Goal: Find specific page/section: Find specific page/section

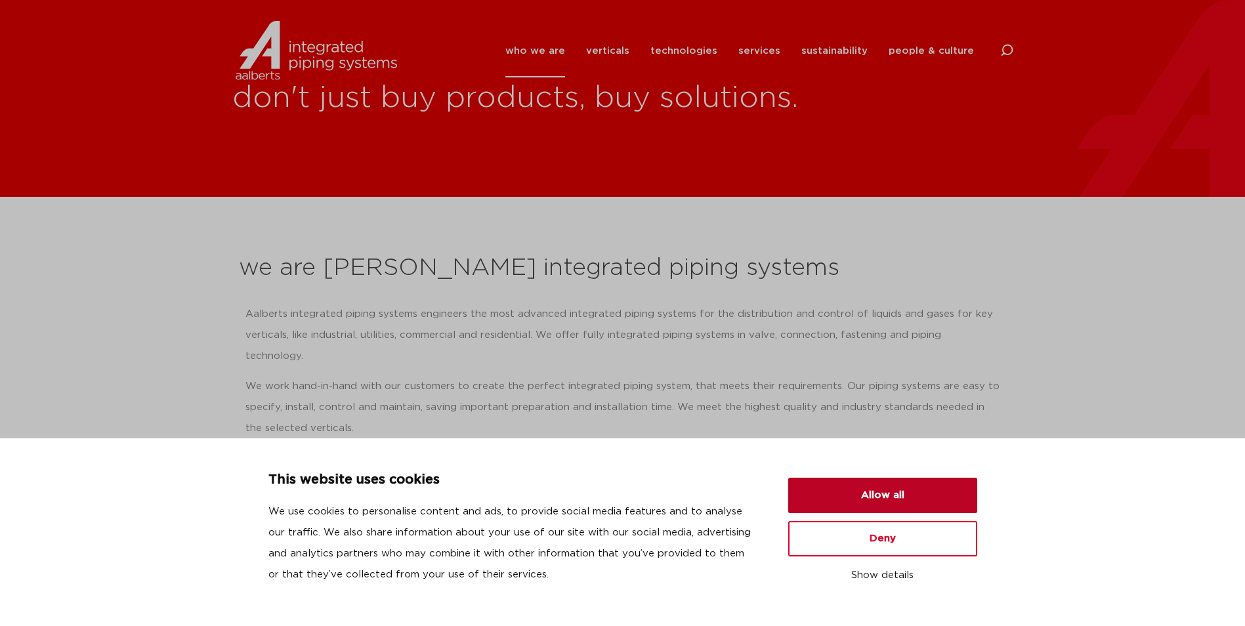
click at [875, 503] on button "Allow all" at bounding box center [883, 495] width 189 height 35
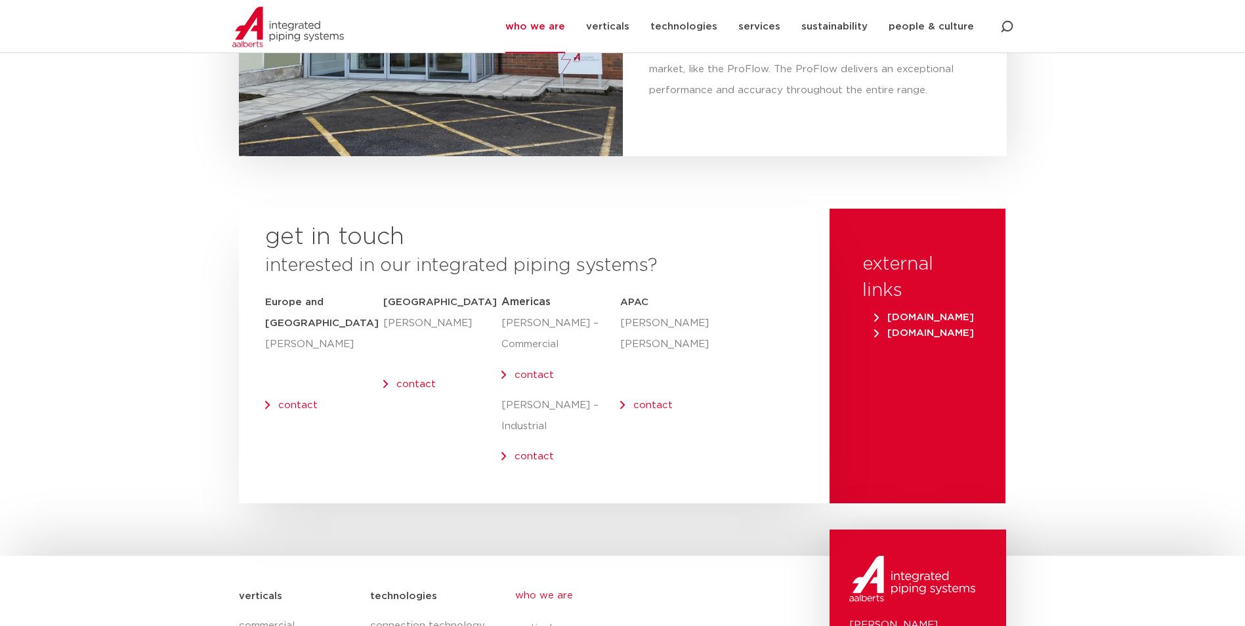
scroll to position [5187, 0]
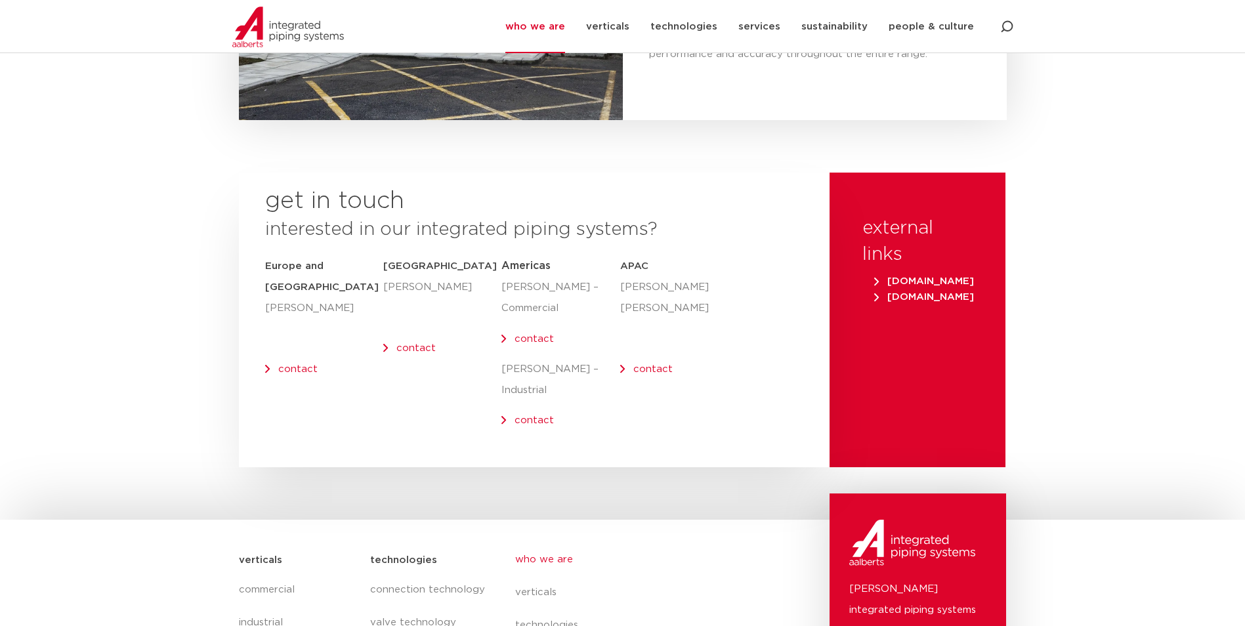
click at [292, 364] on link "contact" at bounding box center [297, 369] width 39 height 10
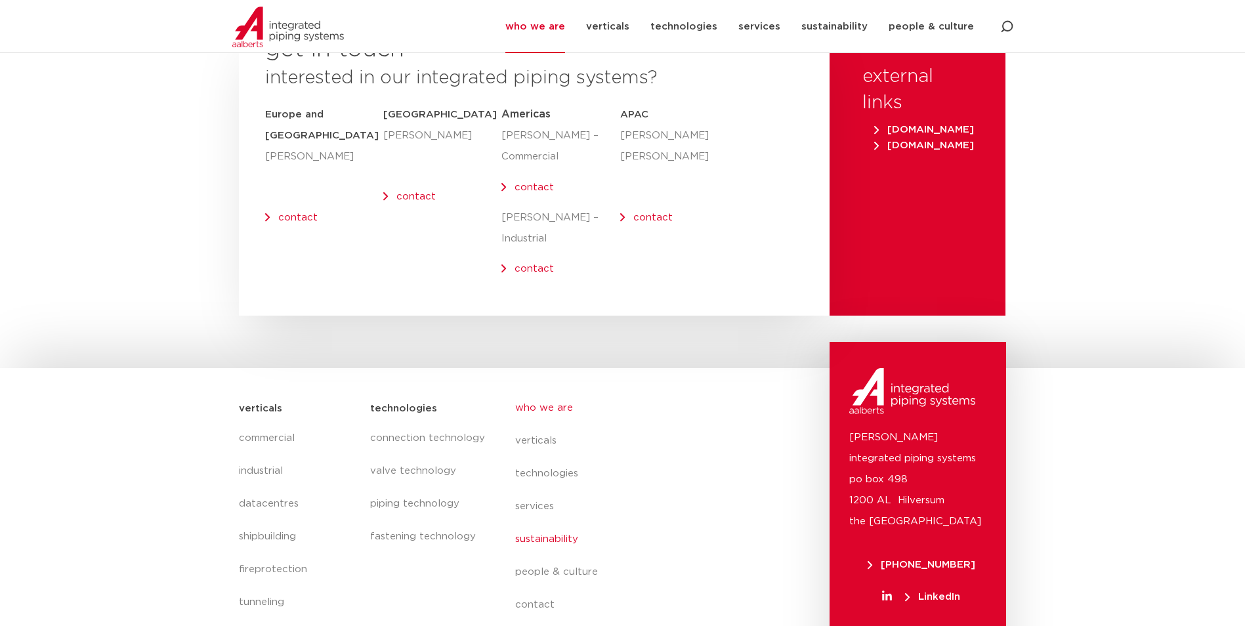
scroll to position [5379, 0]
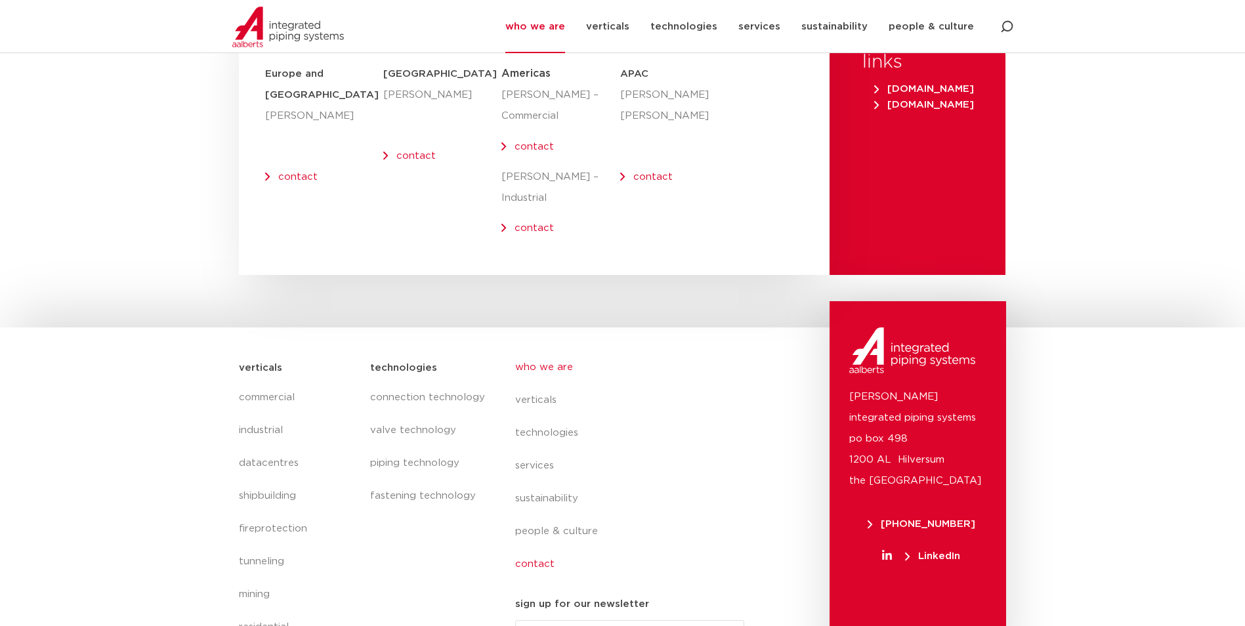
click at [533, 548] on link "contact" at bounding box center [635, 564] width 240 height 33
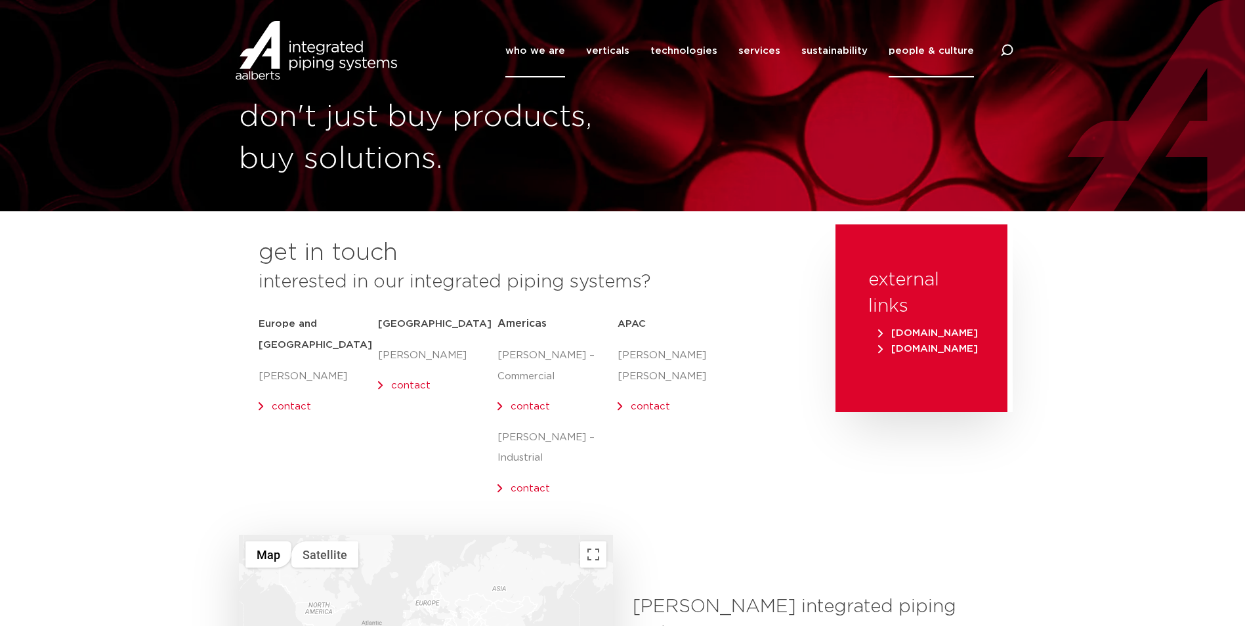
click at [552, 51] on link "who we are" at bounding box center [536, 50] width 60 height 53
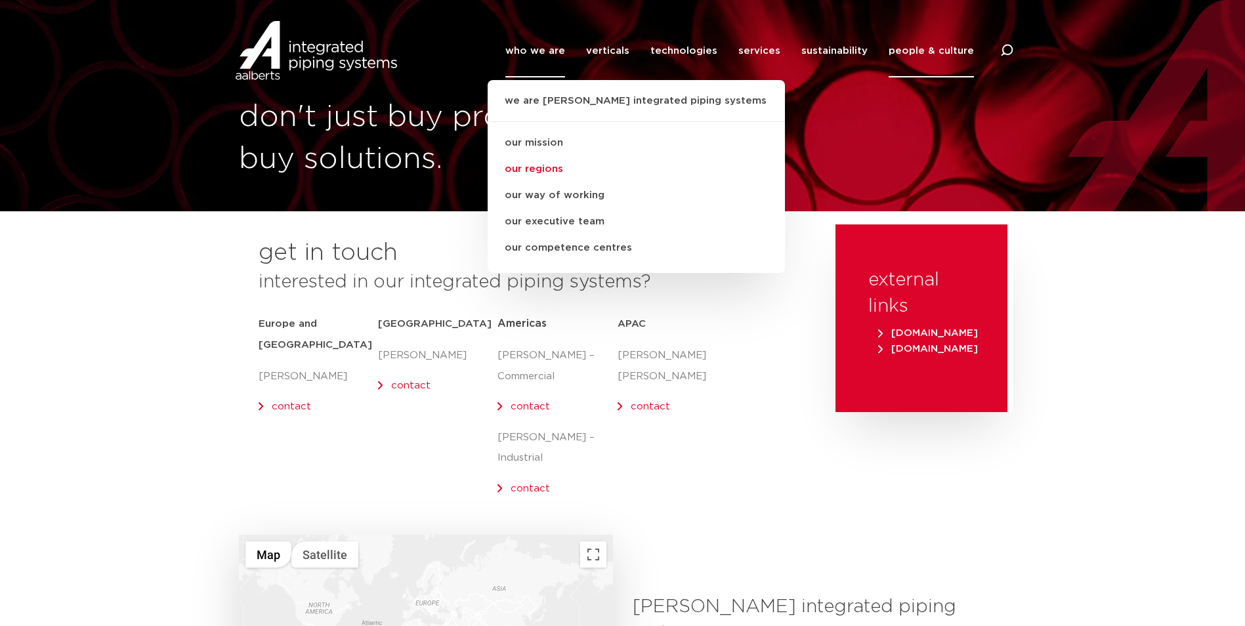
click at [553, 167] on link "our regions" at bounding box center [636, 169] width 297 height 26
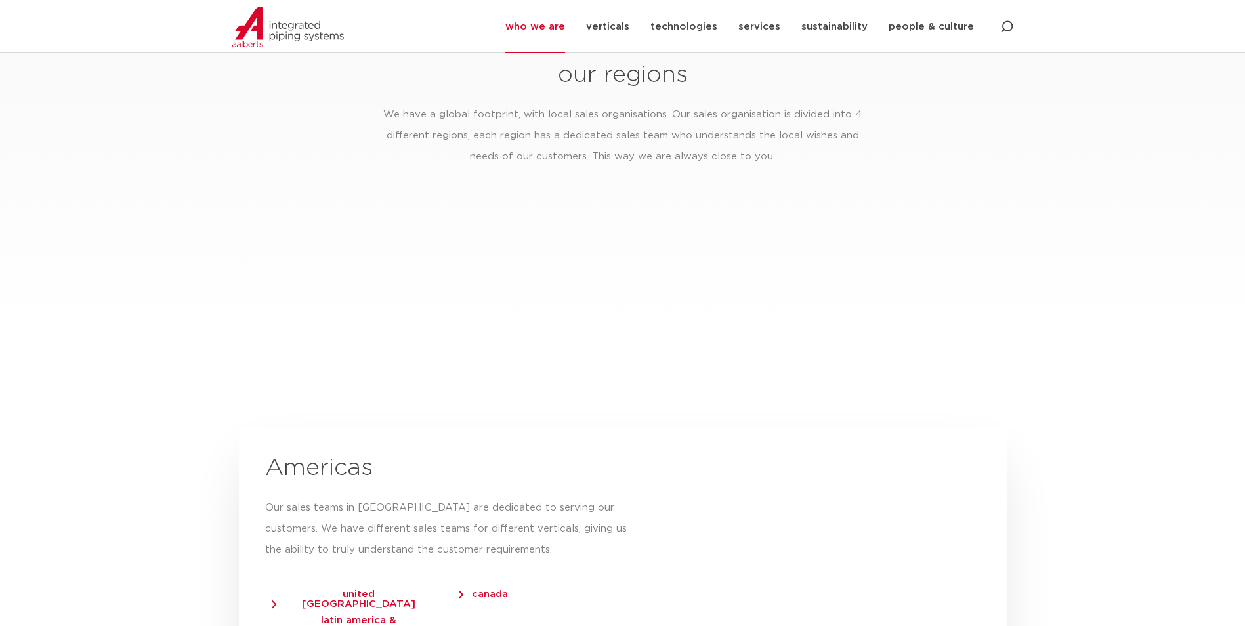
scroll to position [2003, 0]
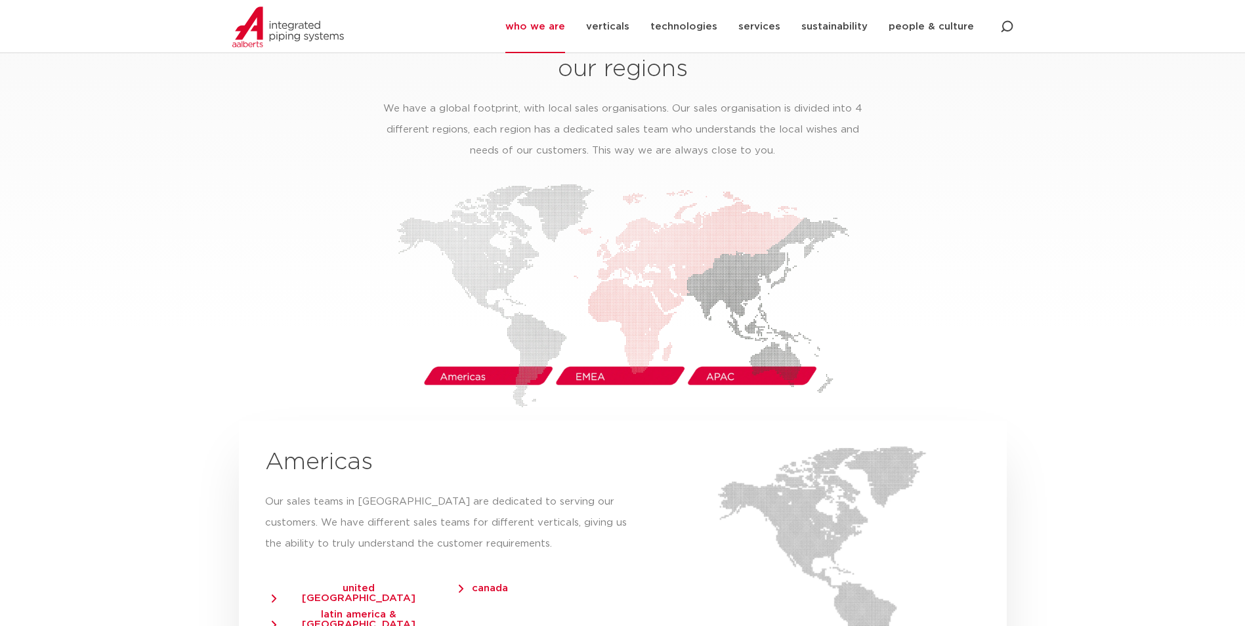
click at [618, 355] on img at bounding box center [623, 296] width 453 height 224
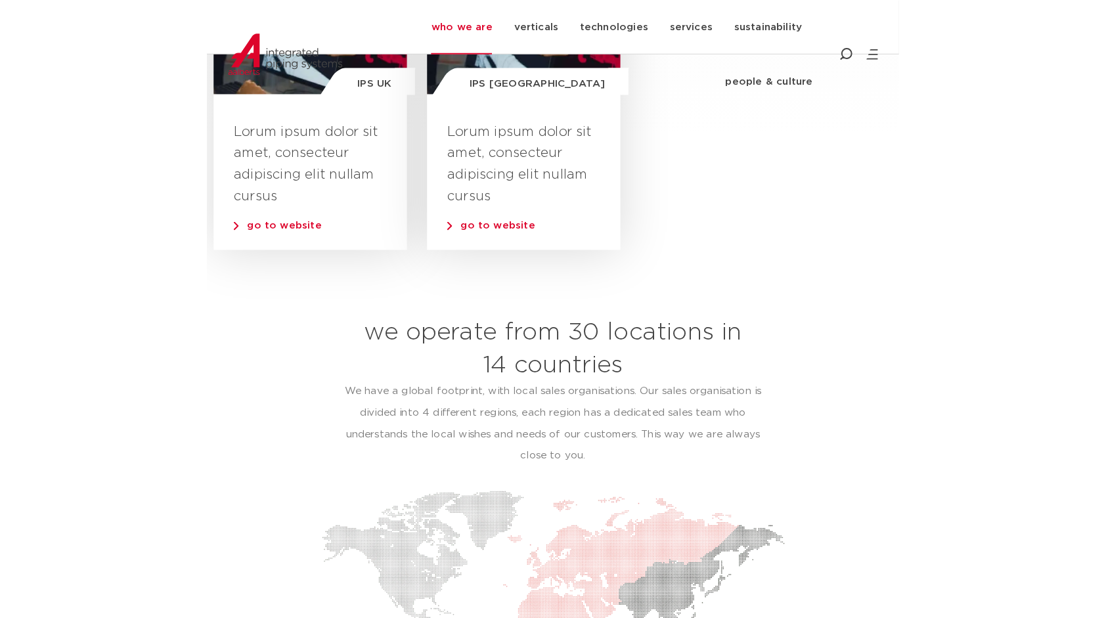
scroll to position [2200, 0]
